Goal: Navigation & Orientation: Find specific page/section

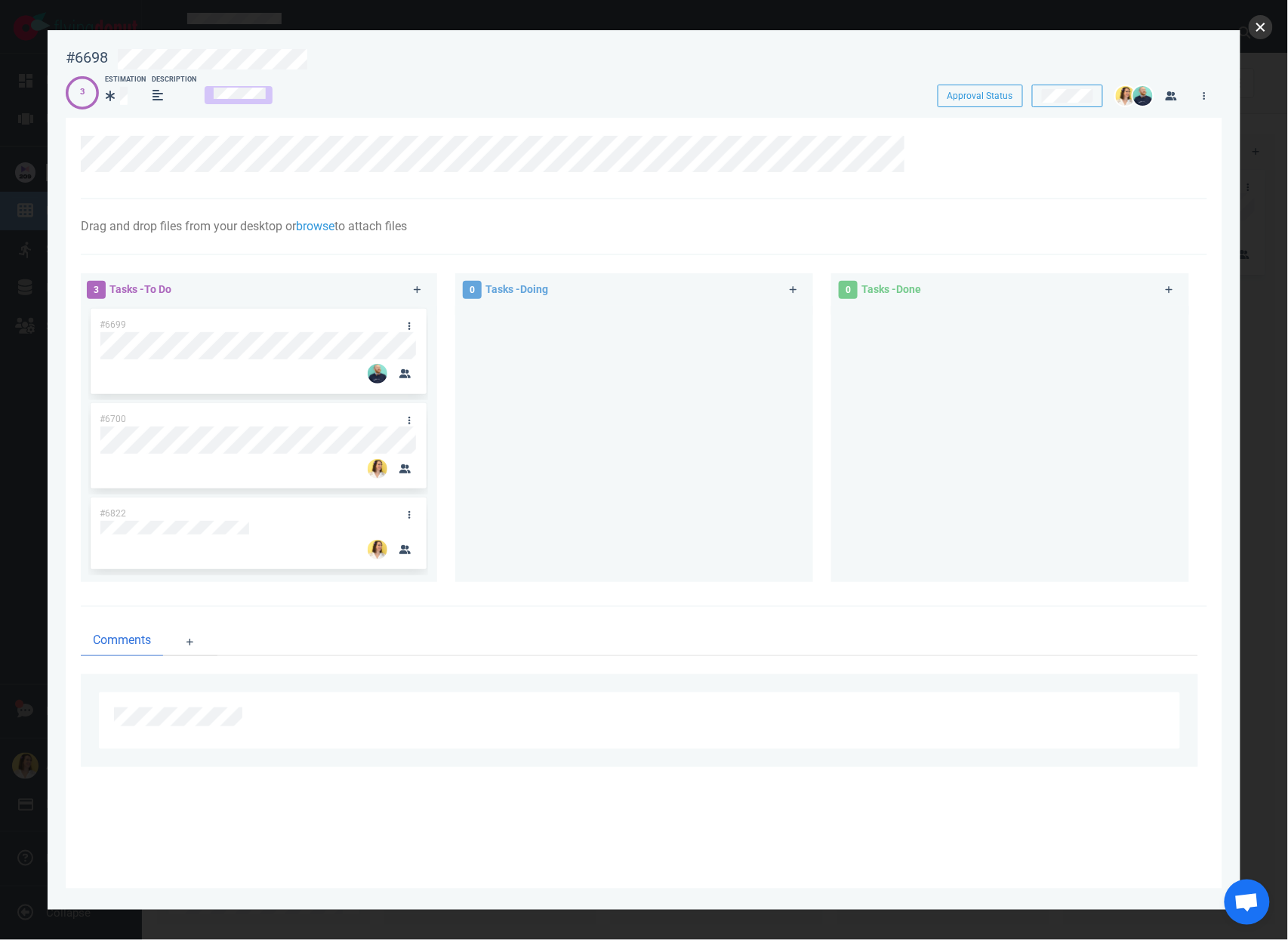
click at [1265, 26] on button "close" at bounding box center [1261, 27] width 25 height 25
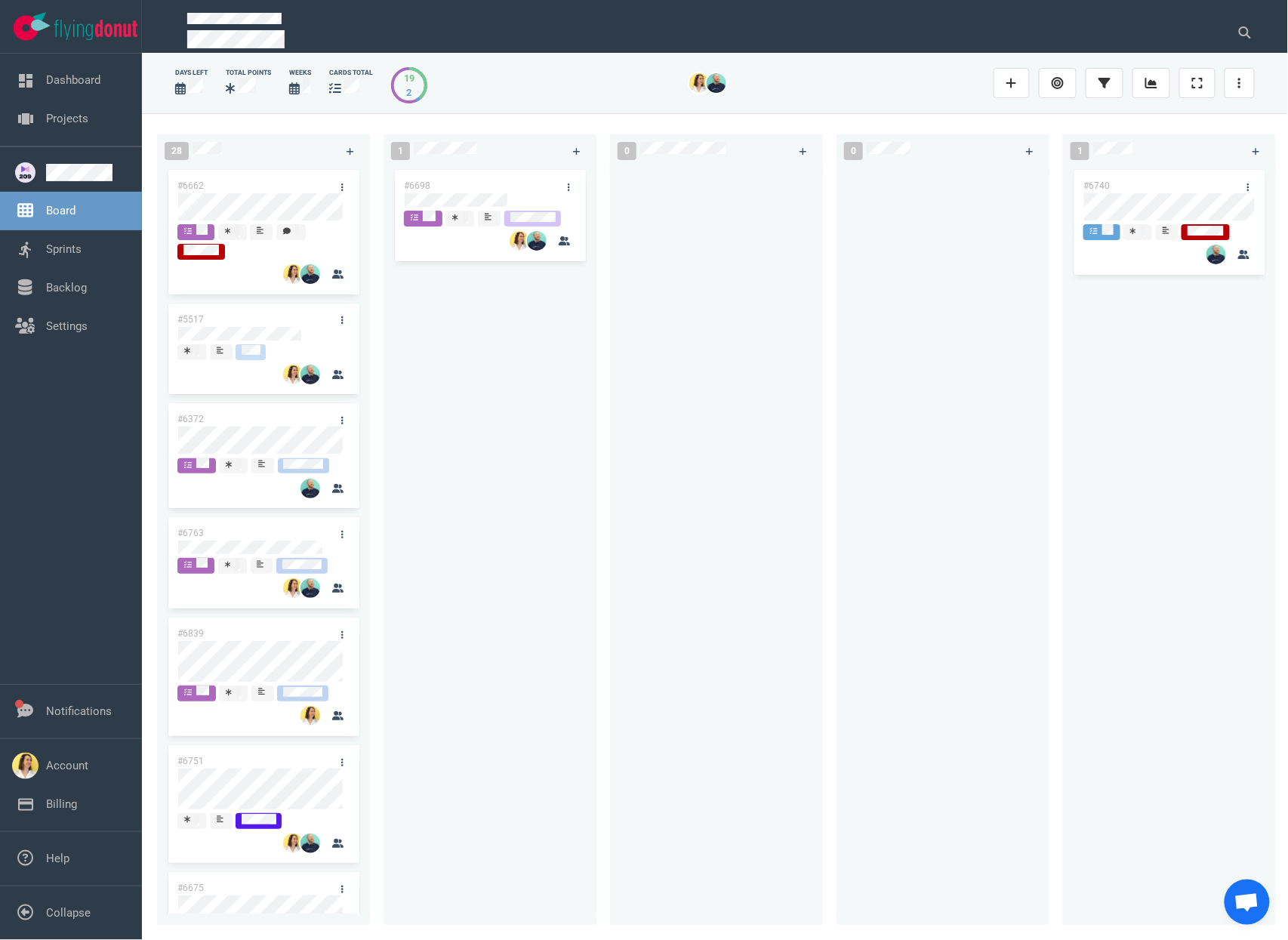
click at [662, 325] on div at bounding box center [716, 537] width 195 height 741
click at [517, 455] on div "#6698" at bounding box center [490, 537] width 195 height 741
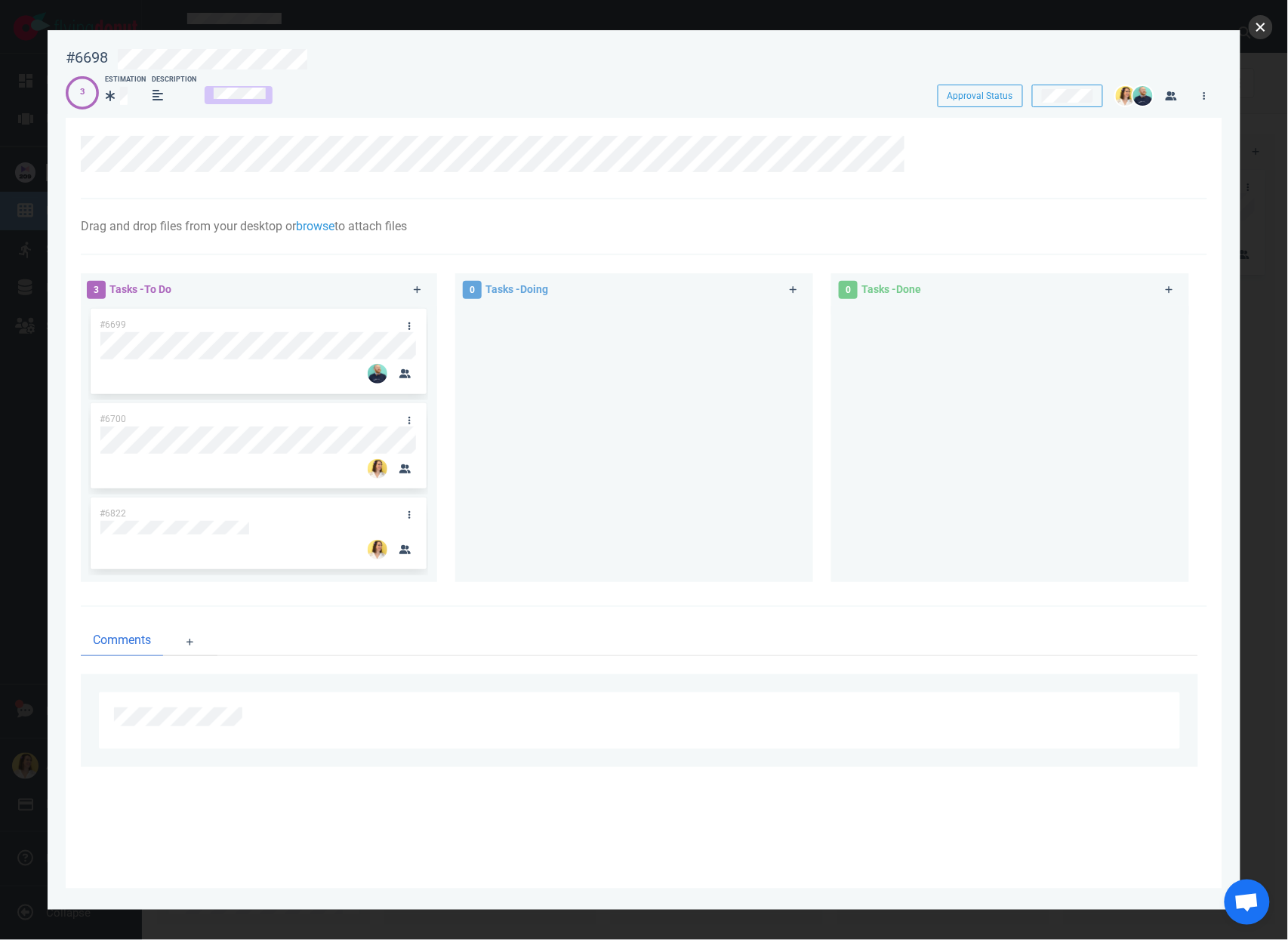
click at [1256, 28] on button "close" at bounding box center [1261, 27] width 25 height 25
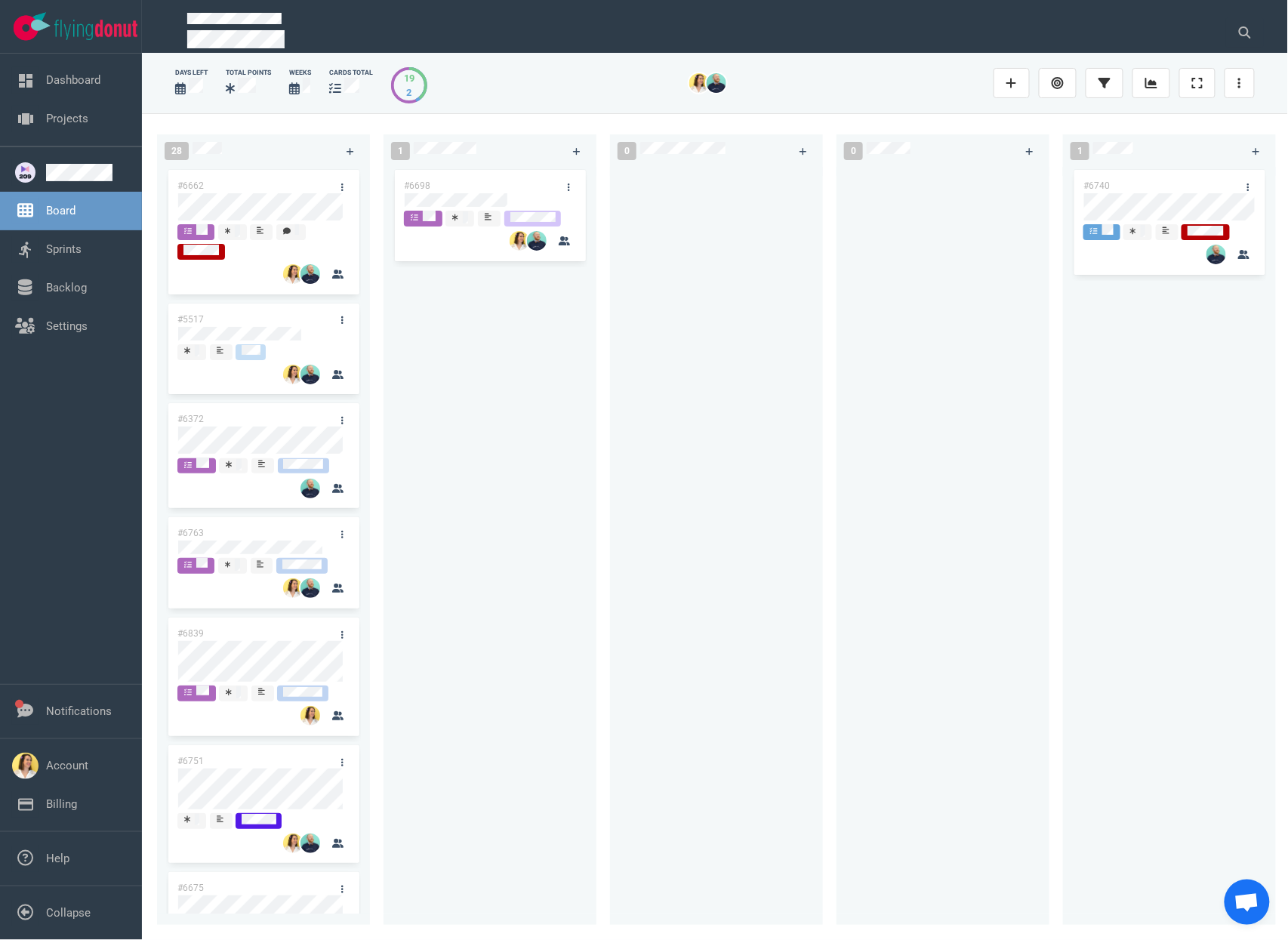
click at [431, 616] on div "#6698" at bounding box center [490, 537] width 195 height 741
